Goal: Obtain resource: Download file/media

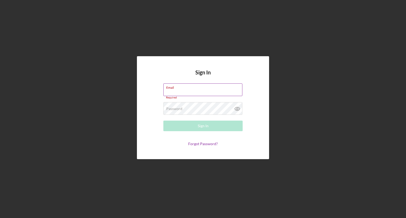
type input "[EMAIL_ADDRESS][DOMAIN_NAME]"
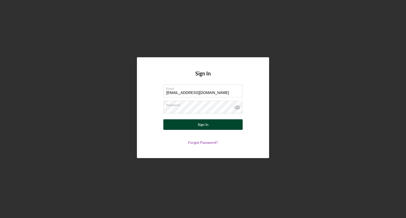
click at [209, 123] on button "Sign In" at bounding box center [202, 124] width 79 height 11
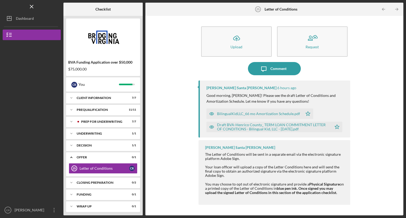
click at [230, 112] on div "BilingualKidLLC_66 mo Amortization Schedule.pdf" at bounding box center [258, 114] width 83 height 4
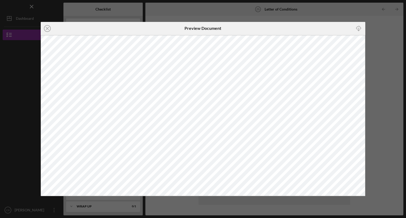
click at [210, 13] on div "Icon/Close Preview Document Icon/Download" at bounding box center [203, 109] width 406 height 218
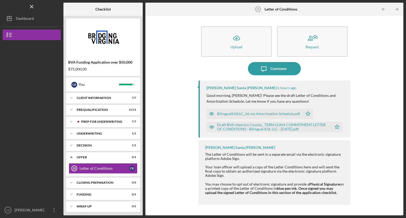
click at [264, 124] on div "Draft BVA-Henrico County_ TERM LOAN COMMITMENT LETTER OF CONDITIONS - Bilingual…" at bounding box center [273, 127] width 112 height 8
